Goal: Transaction & Acquisition: Purchase product/service

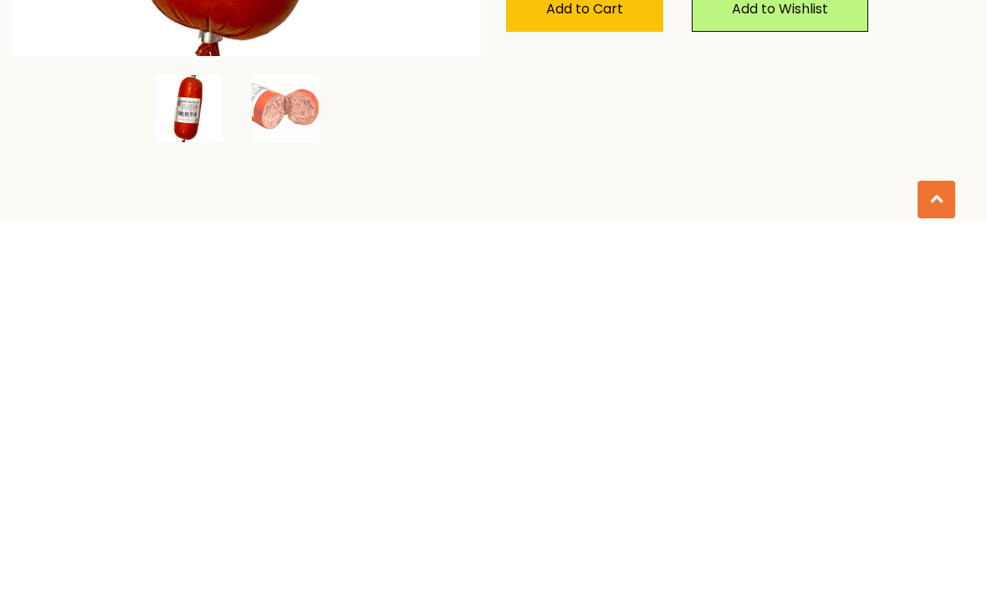
scroll to position [313, 0]
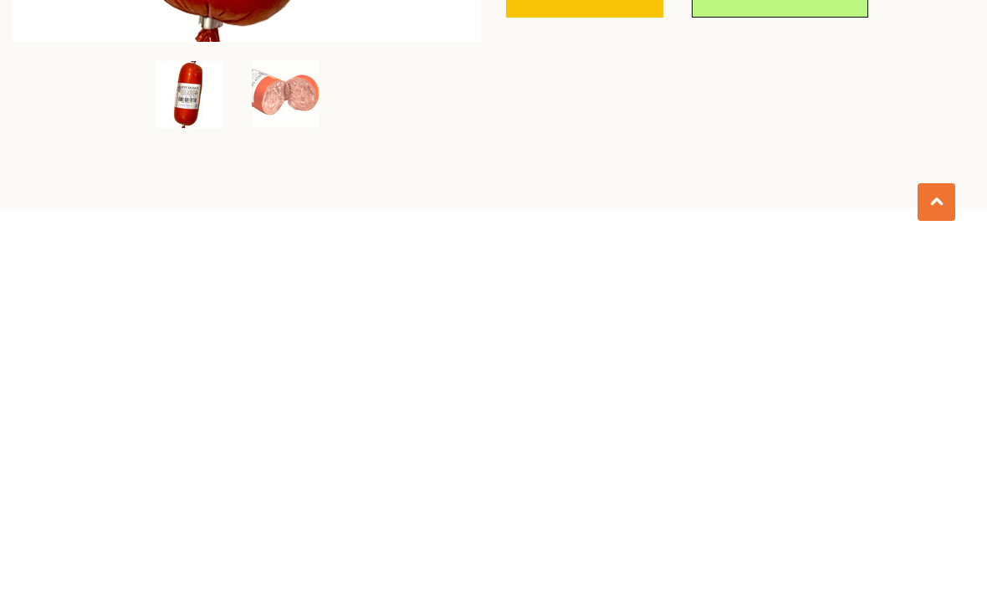
click at [305, 411] on img at bounding box center [285, 444] width 67 height 67
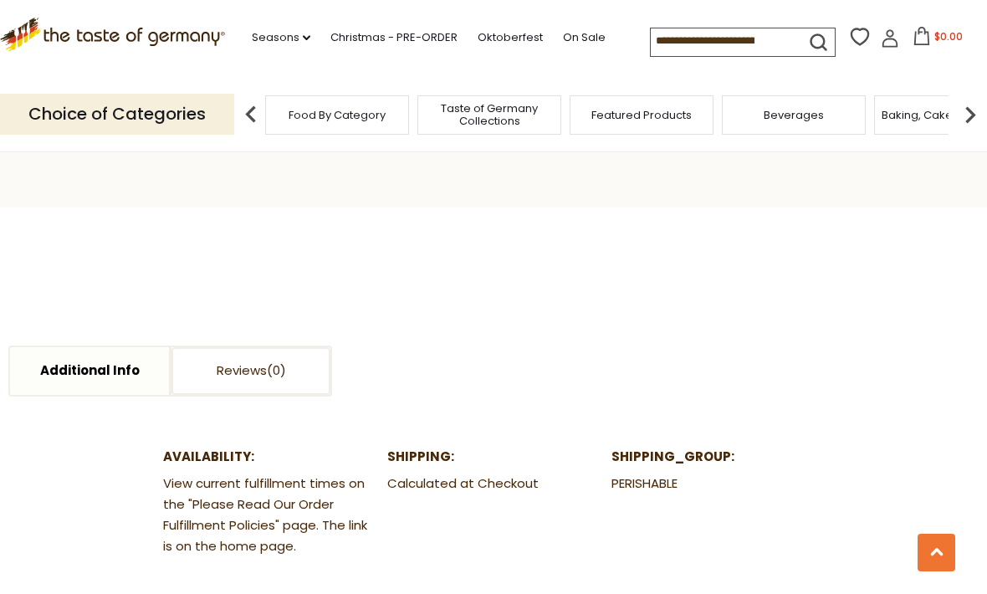
click at [240, 98] on img at bounding box center [250, 114] width 33 height 33
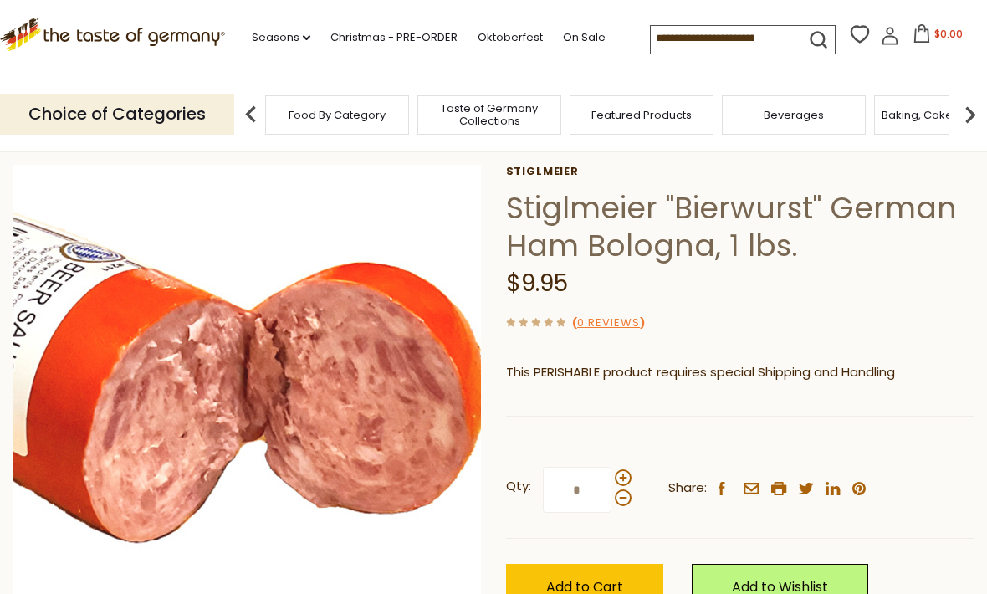
scroll to position [87, 0]
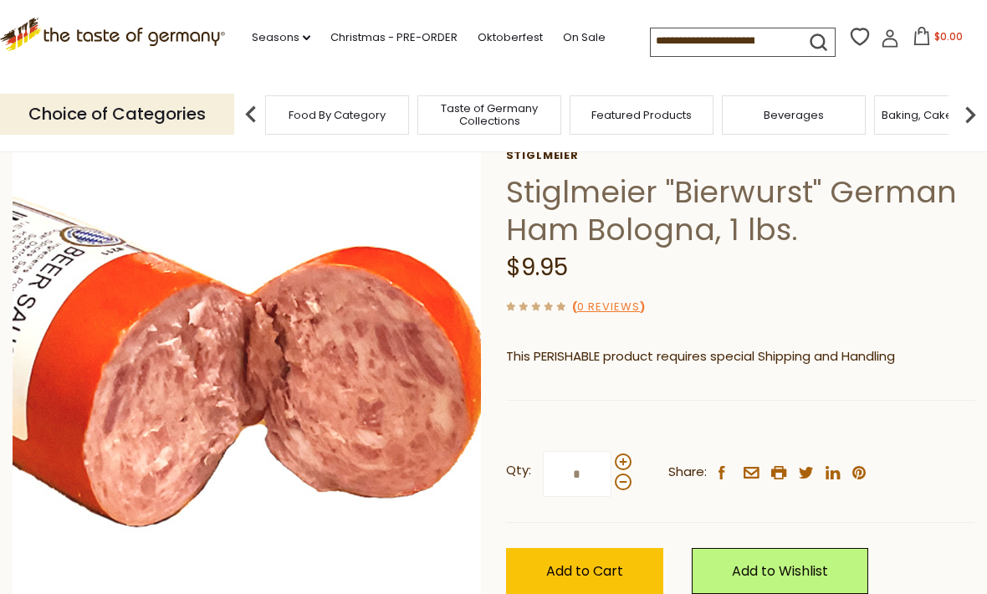
click at [398, 396] on img at bounding box center [247, 383] width 469 height 469
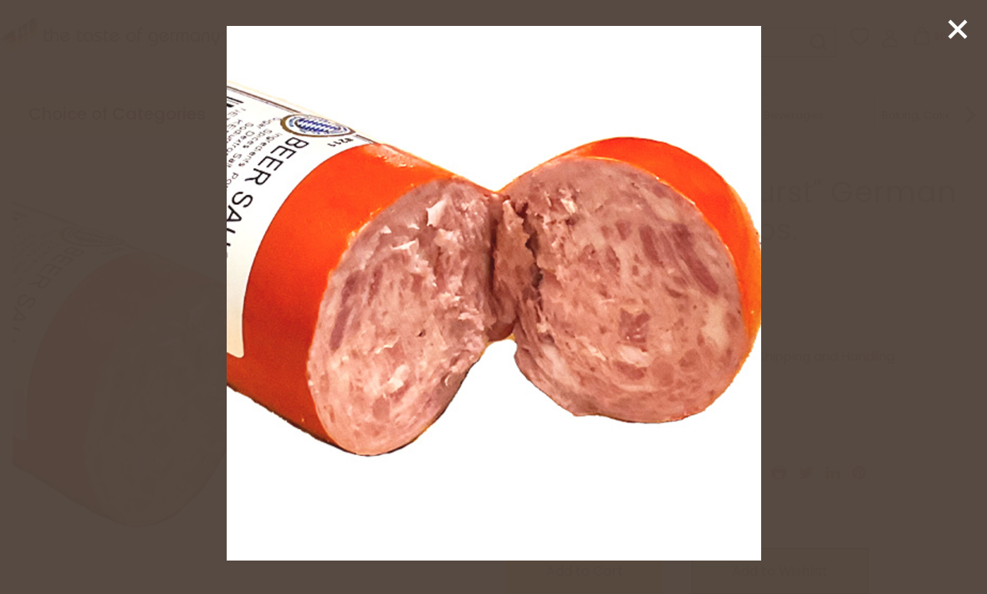
click at [938, 25] on div at bounding box center [493, 297] width 987 height 594
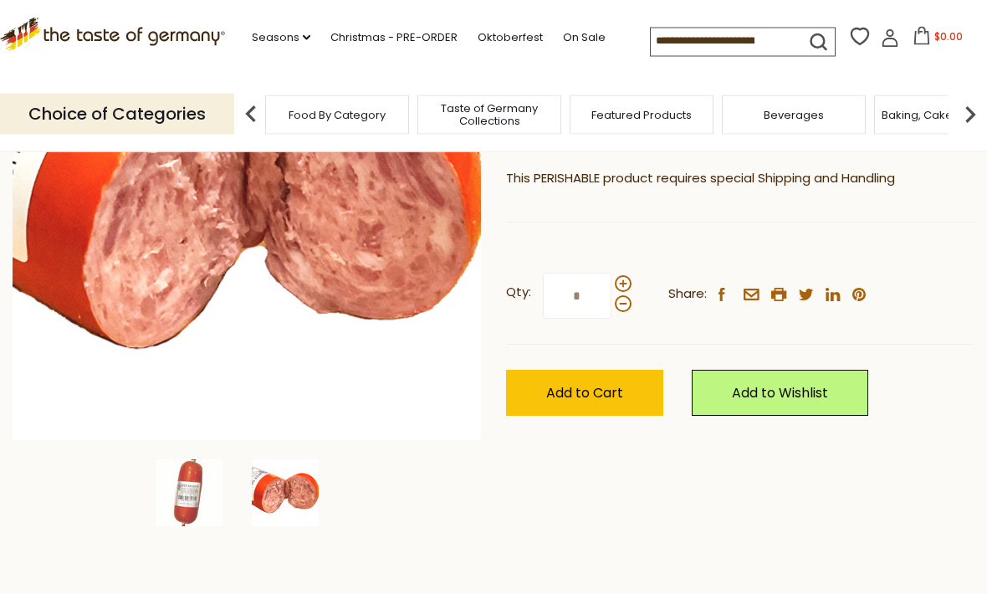
scroll to position [265, 0]
click at [411, 384] on img at bounding box center [247, 205] width 469 height 469
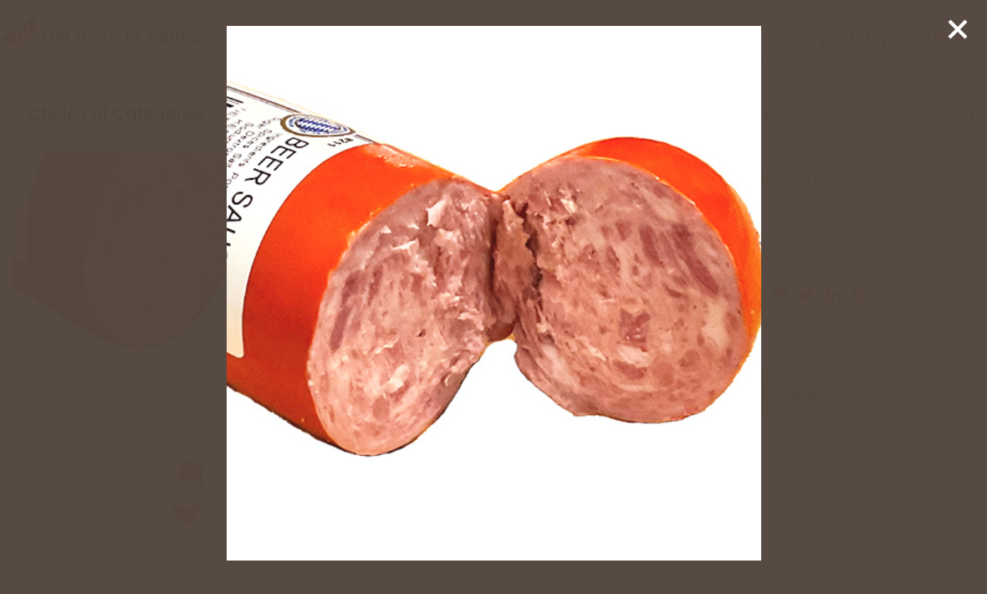
click at [761, 373] on img at bounding box center [494, 293] width 534 height 534
click at [956, 22] on icon at bounding box center [957, 29] width 25 height 25
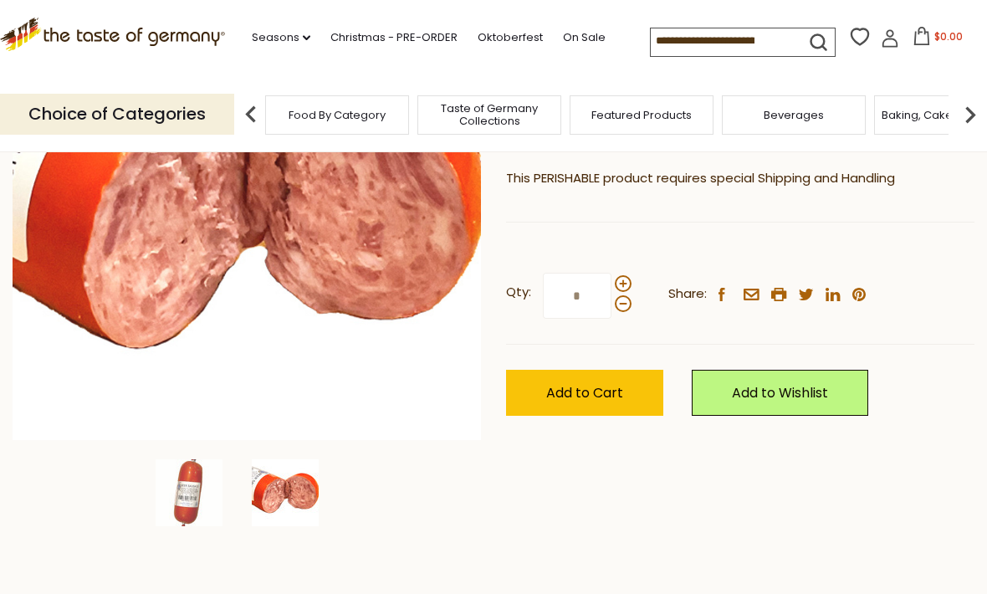
click at [770, 378] on link "Add to Wishlist" at bounding box center [780, 393] width 176 height 46
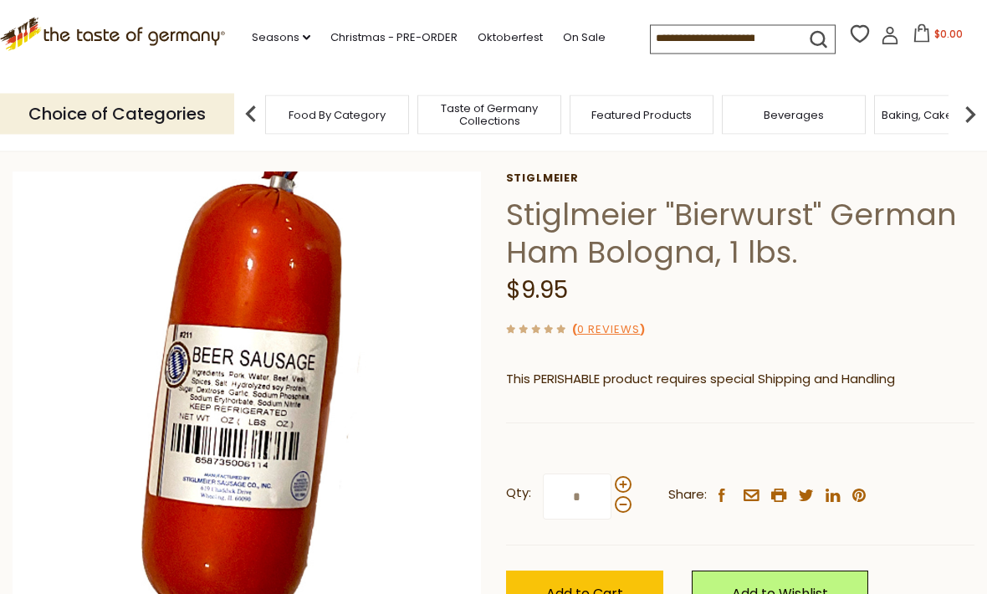
scroll to position [64, 0]
click at [764, 226] on h1 "Stiglmeier "Bierwurst" German Ham Bologna, 1 lbs." at bounding box center [740, 233] width 468 height 75
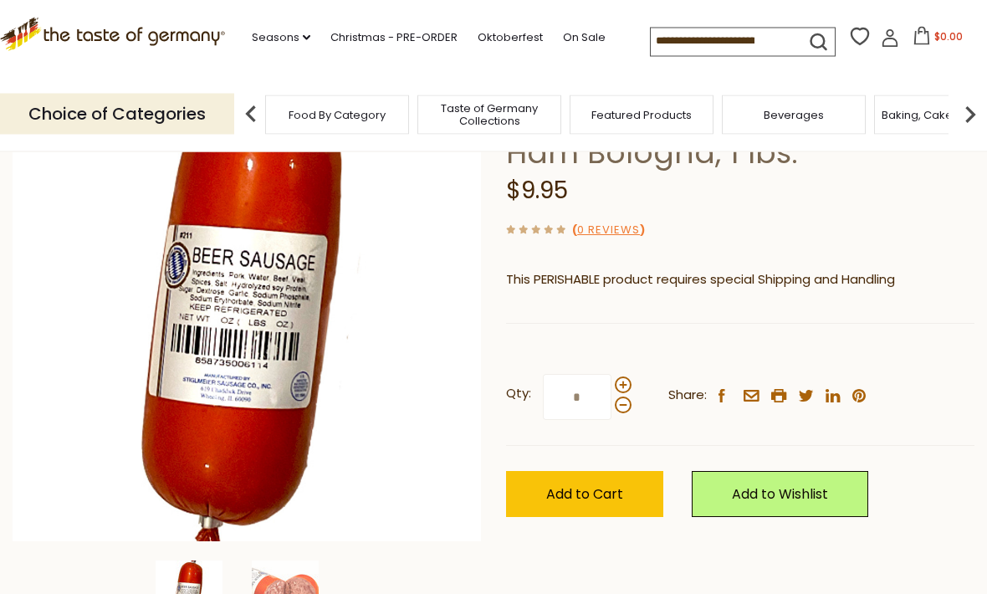
scroll to position [166, 0]
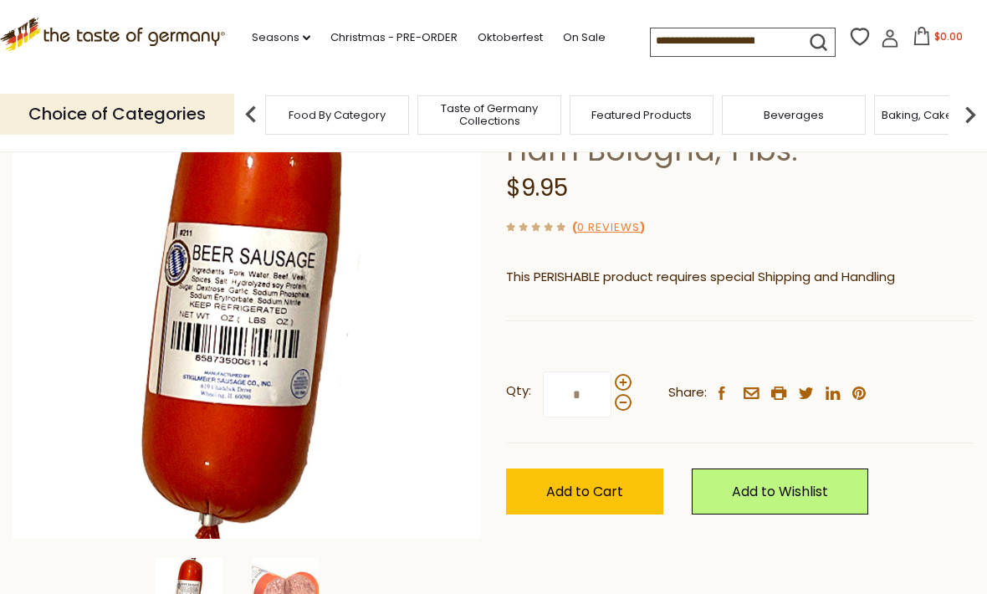
click at [605, 482] on span "Add to Cart" at bounding box center [584, 491] width 77 height 19
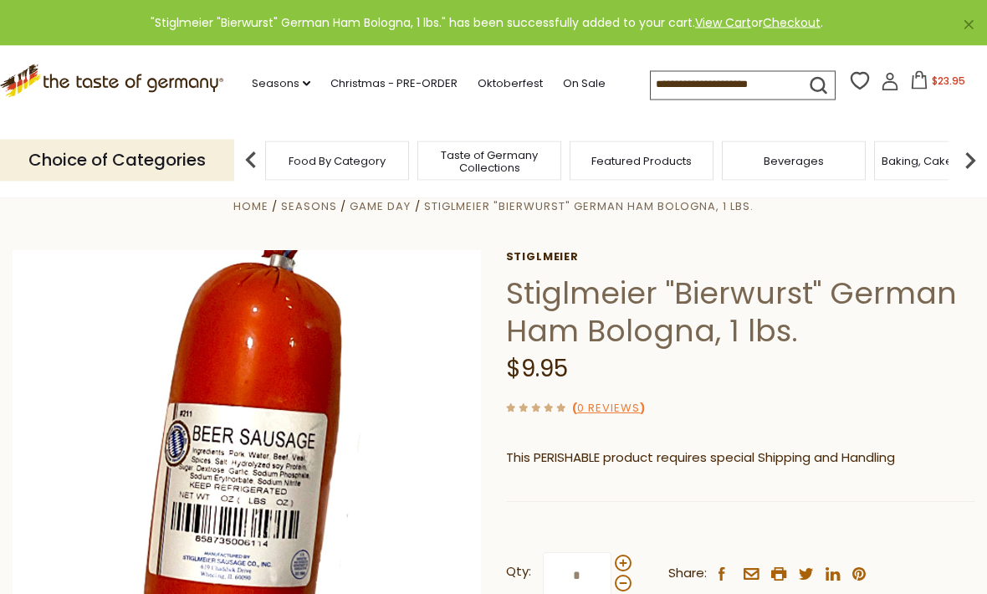
scroll to position [0, 0]
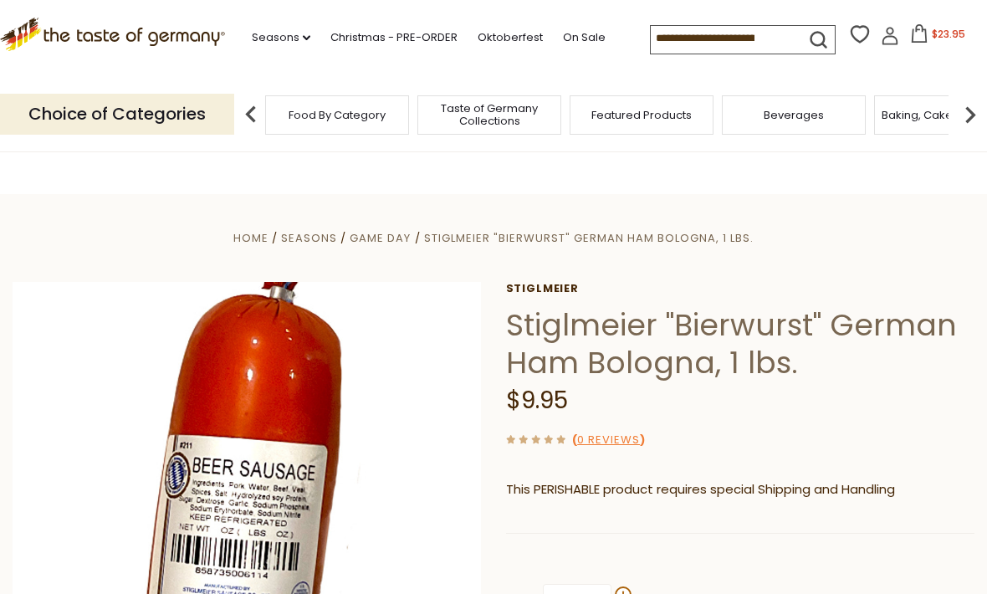
click at [932, 35] on span "$23.95" at bounding box center [948, 34] width 33 height 14
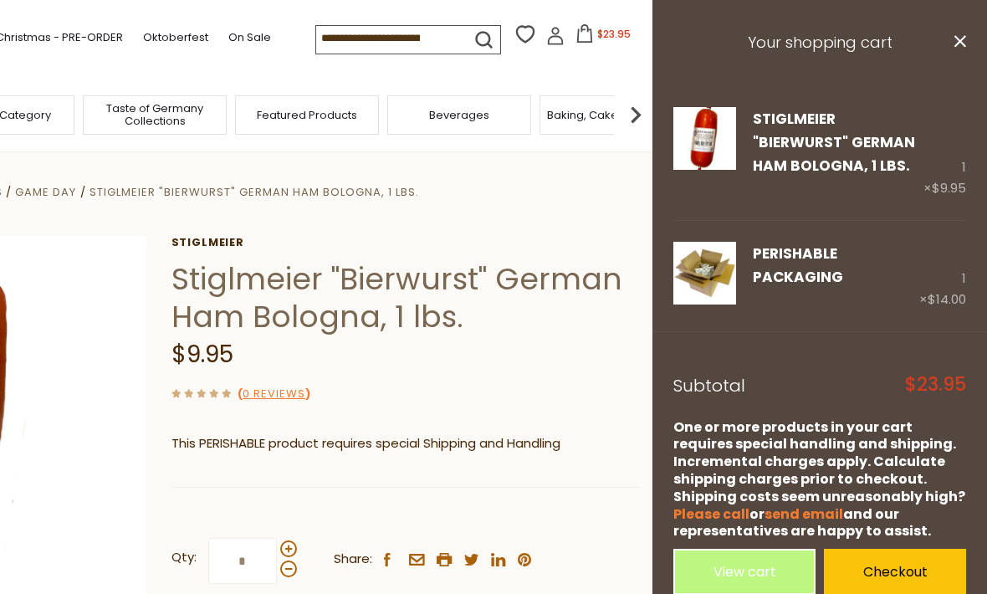
click at [945, 28] on h3 "Your shopping cart" at bounding box center [819, 43] width 335 height 86
click at [963, 33] on button "close" at bounding box center [959, 43] width 13 height 21
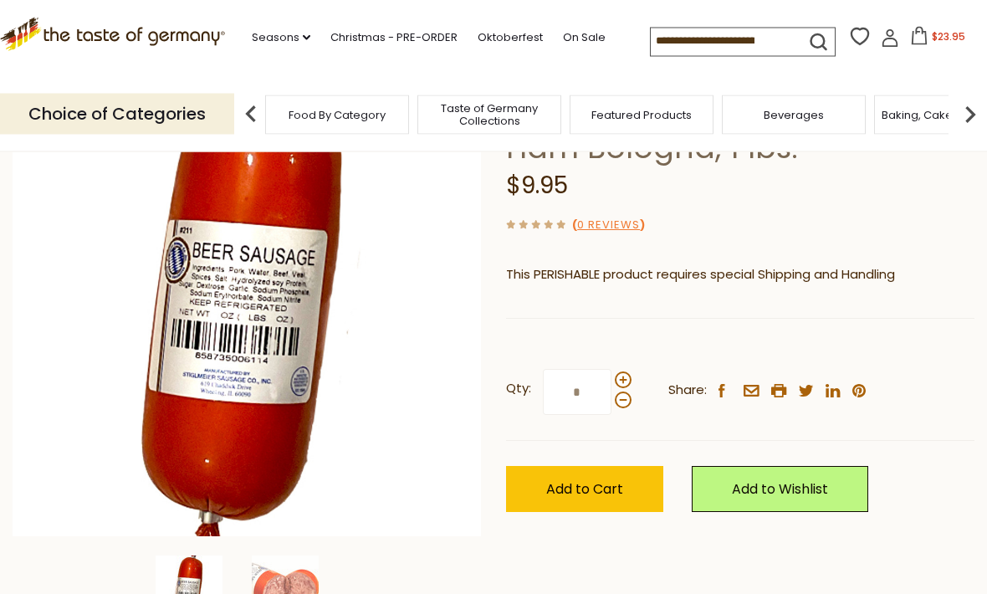
scroll to position [161, 0]
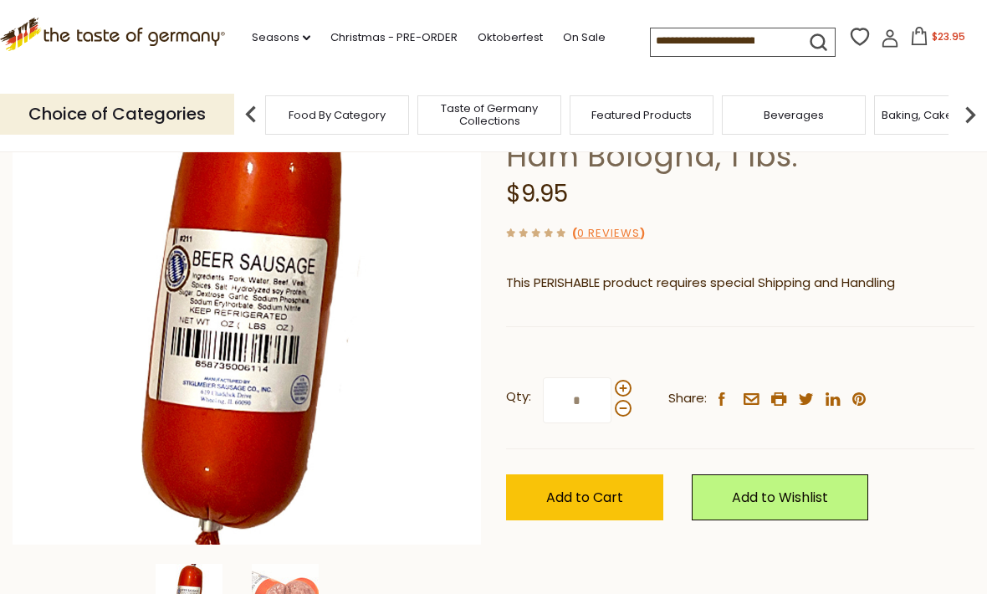
click at [607, 488] on span "Add to Cart" at bounding box center [584, 497] width 77 height 19
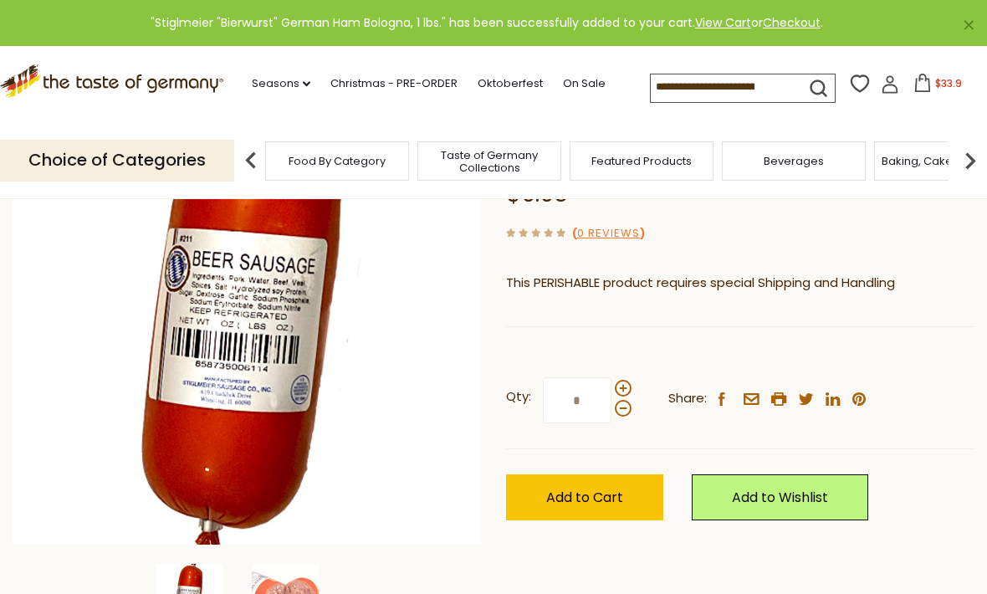
click at [935, 84] on span "$33.9" at bounding box center [948, 83] width 27 height 14
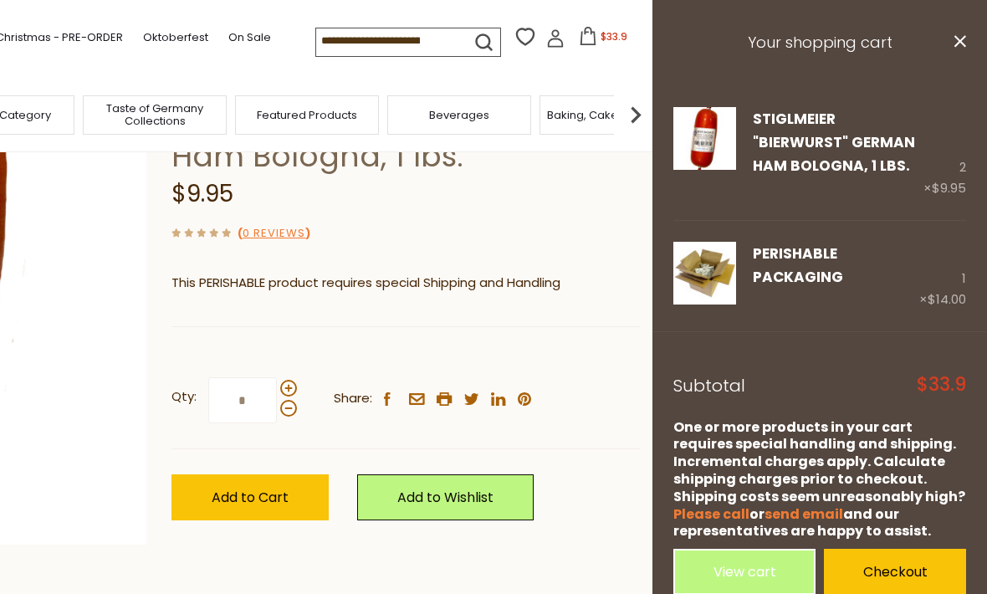
click at [884, 551] on link "Checkout" at bounding box center [895, 572] width 142 height 46
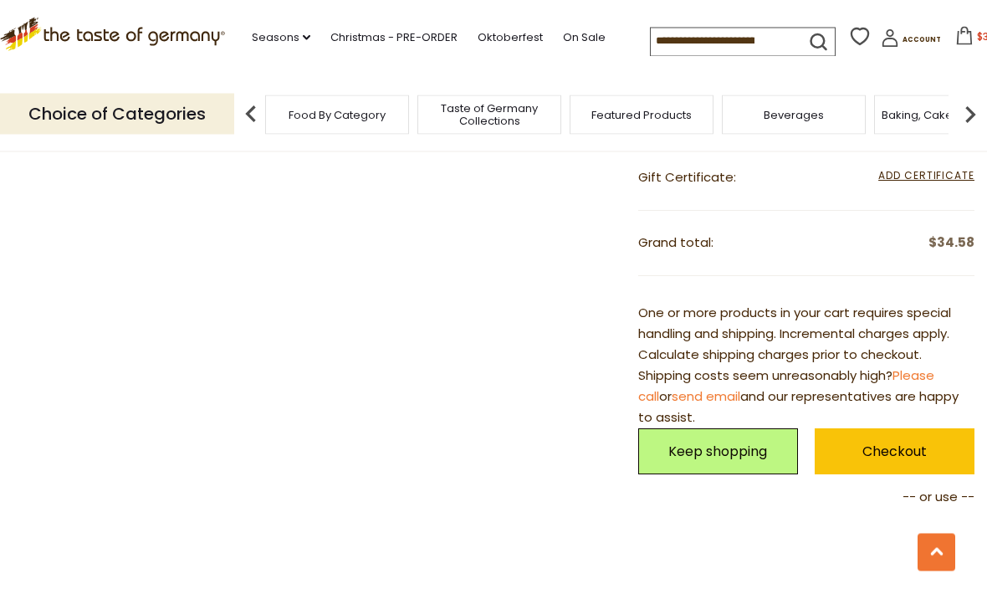
scroll to position [680, 0]
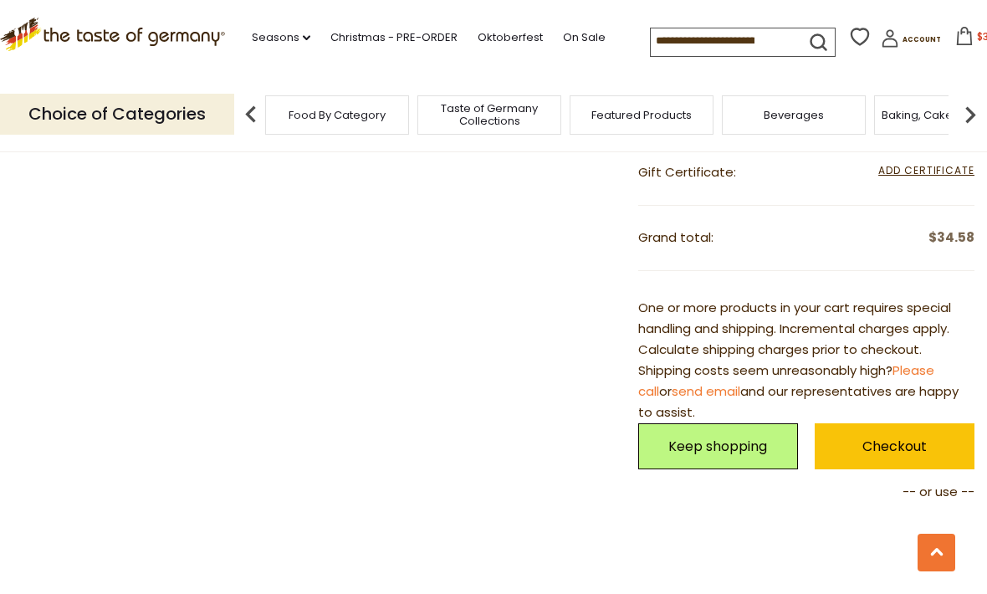
click at [912, 430] on link "Checkout" at bounding box center [895, 446] width 160 height 46
